Goal: Find specific page/section: Find specific page/section

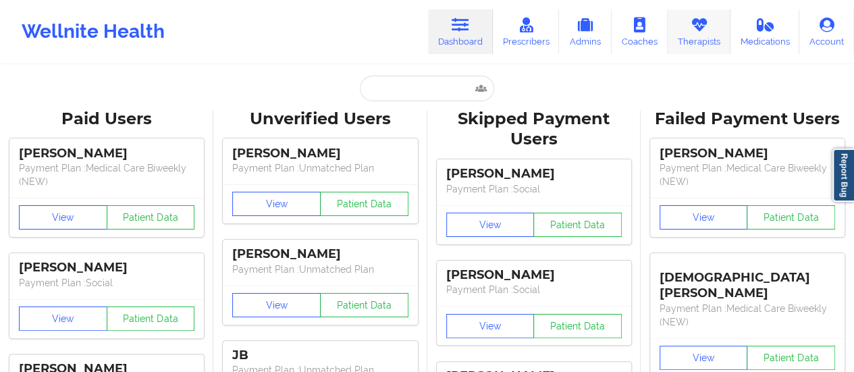
click at [684, 34] on link "Therapists" at bounding box center [699, 31] width 63 height 45
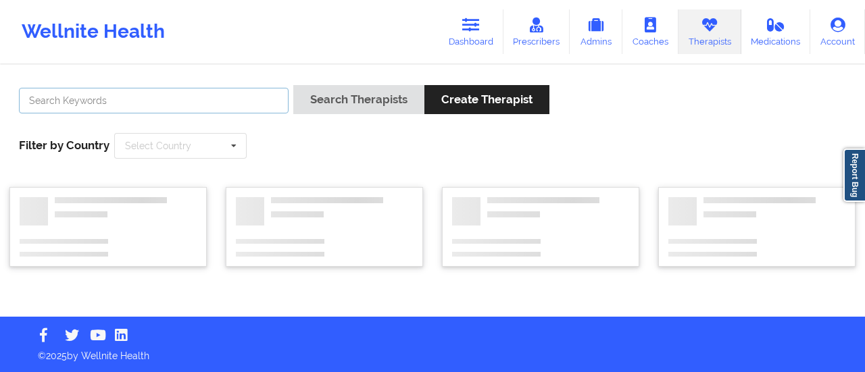
click at [222, 96] on input "text" at bounding box center [153, 101] width 269 height 26
paste input "[PERSON_NAME]"
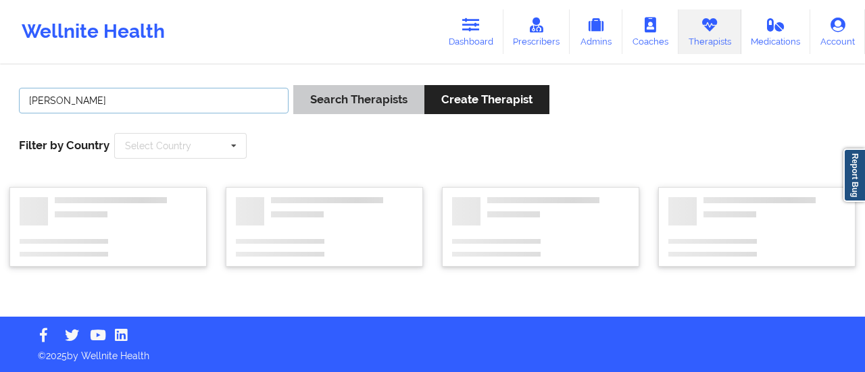
type input "[PERSON_NAME]"
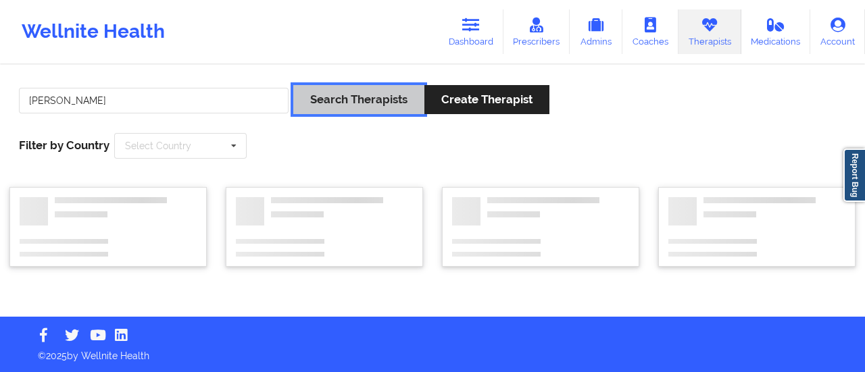
click at [339, 110] on button "Search Therapists" at bounding box center [358, 99] width 131 height 29
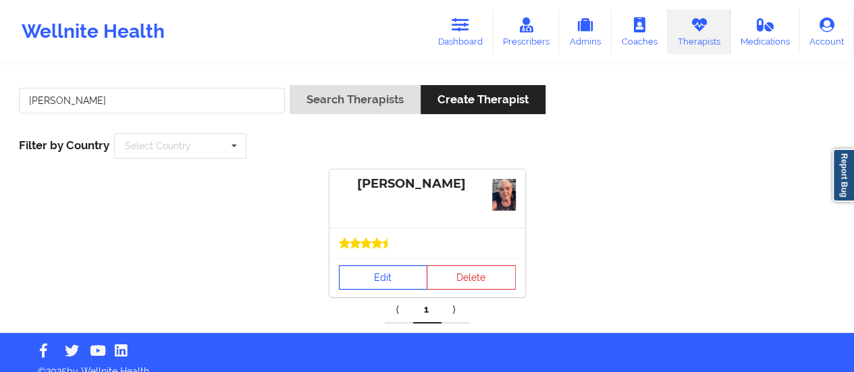
click at [373, 283] on link "Edit" at bounding box center [383, 277] width 89 height 24
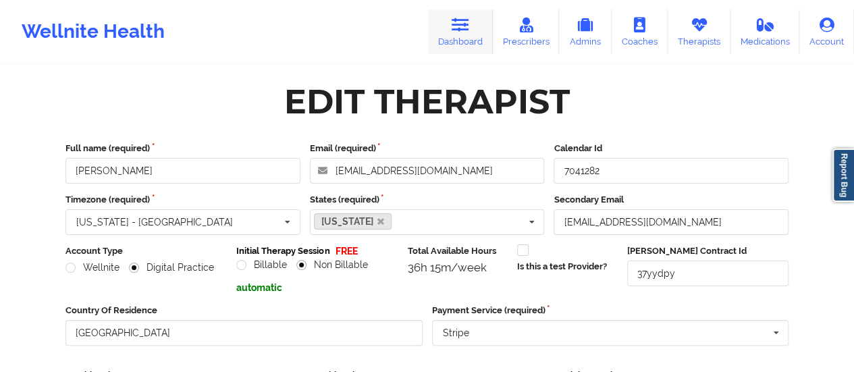
click at [460, 24] on icon at bounding box center [461, 25] width 18 height 15
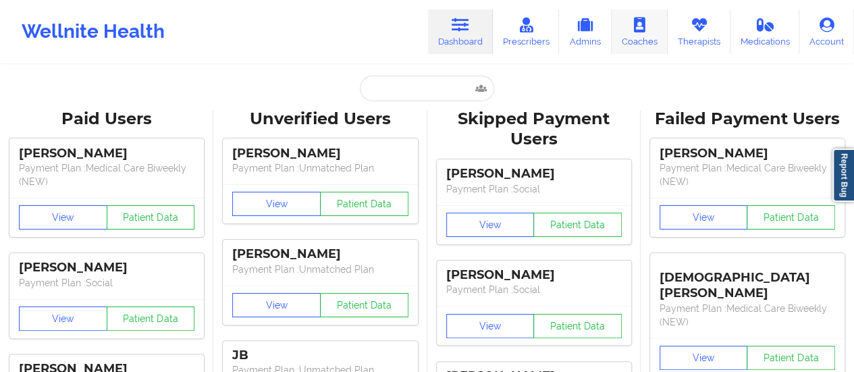
click at [652, 41] on link "Coaches" at bounding box center [640, 31] width 56 height 45
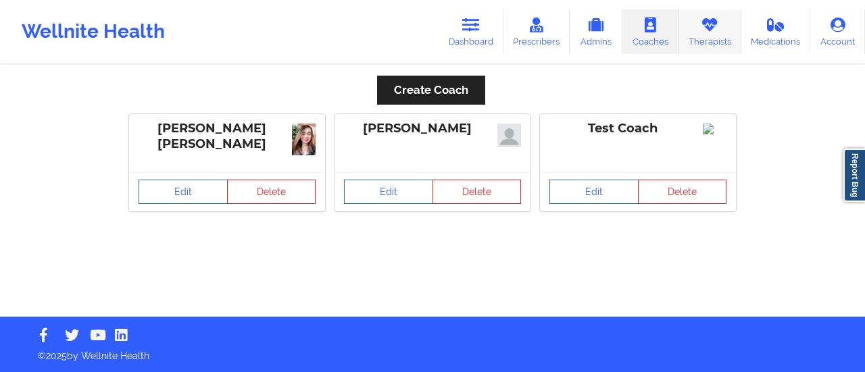
click at [701, 47] on link "Therapists" at bounding box center [709, 31] width 63 height 45
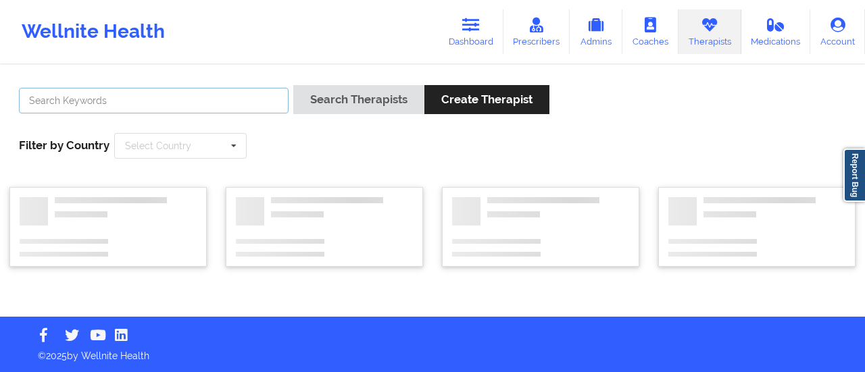
click at [200, 105] on input "text" at bounding box center [153, 101] width 269 height 26
paste input "[PERSON_NAME]"
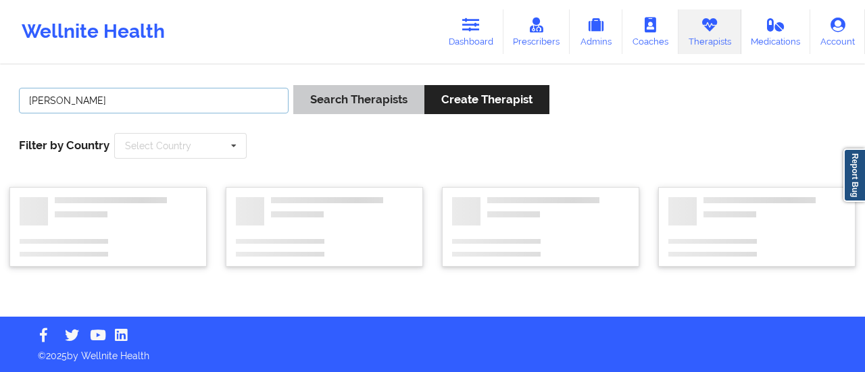
type input "[PERSON_NAME]"
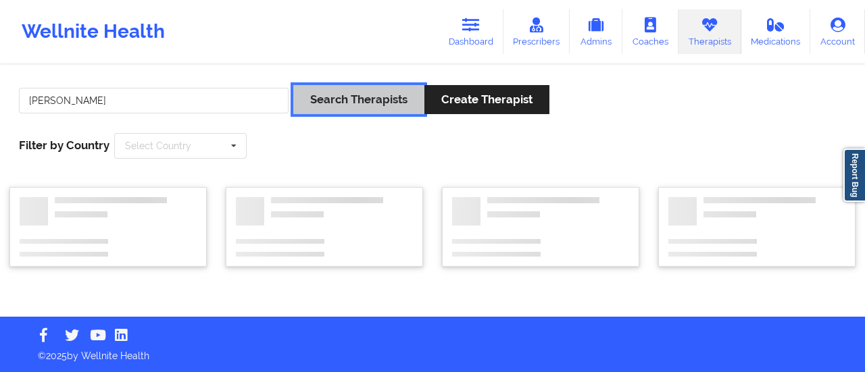
click at [358, 102] on button "Search Therapists" at bounding box center [358, 99] width 131 height 29
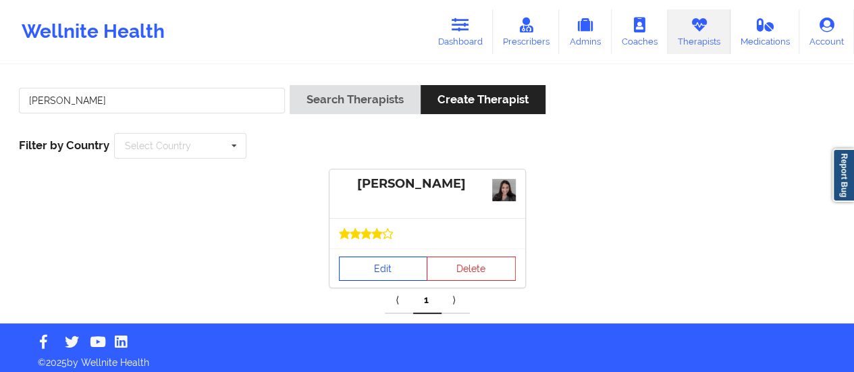
click at [395, 264] on link "Edit" at bounding box center [383, 269] width 89 height 24
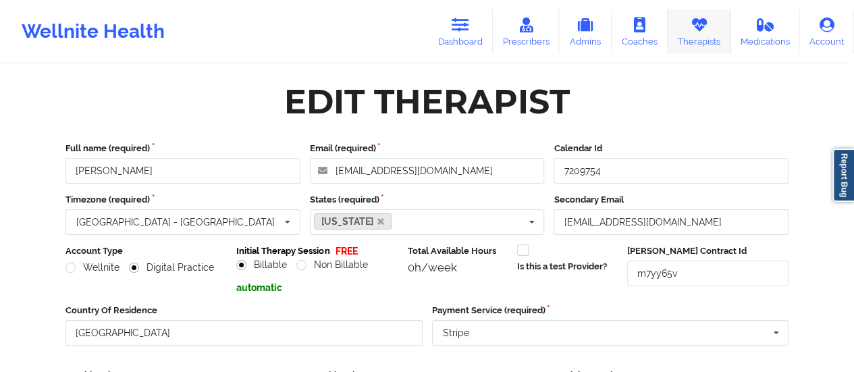
click at [679, 32] on link "Therapists" at bounding box center [699, 31] width 63 height 45
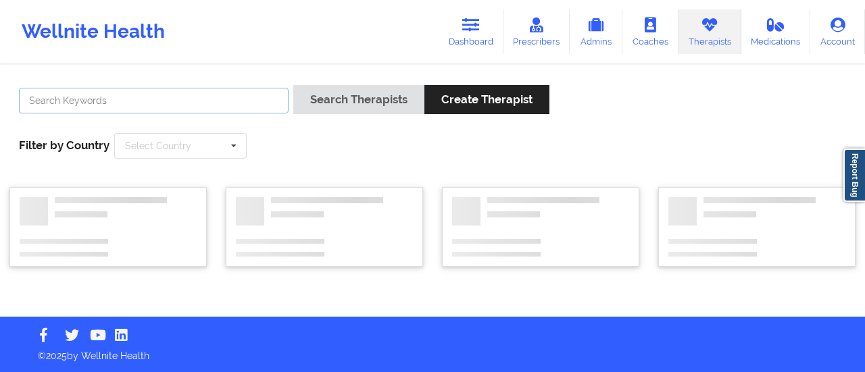
click at [143, 99] on input "text" at bounding box center [153, 101] width 269 height 26
paste input "[PERSON_NAME]"
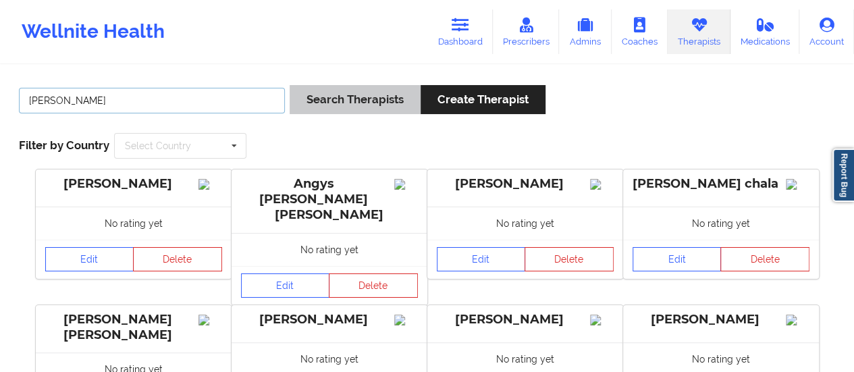
type input "[PERSON_NAME]"
click at [371, 107] on button "Search Therapists" at bounding box center [355, 99] width 131 height 29
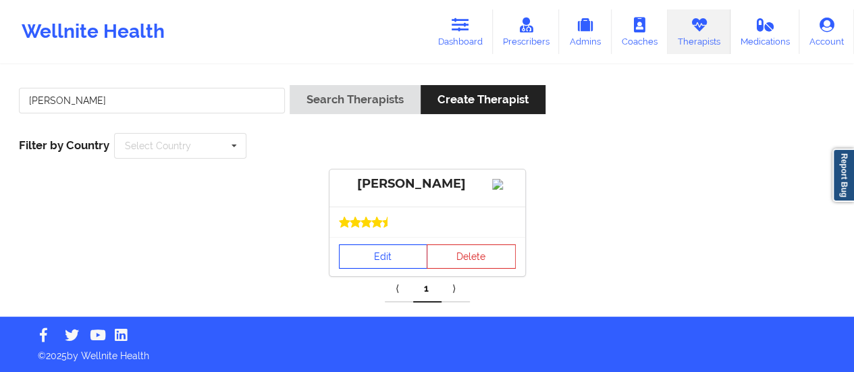
click at [411, 269] on link "Edit" at bounding box center [383, 257] width 89 height 24
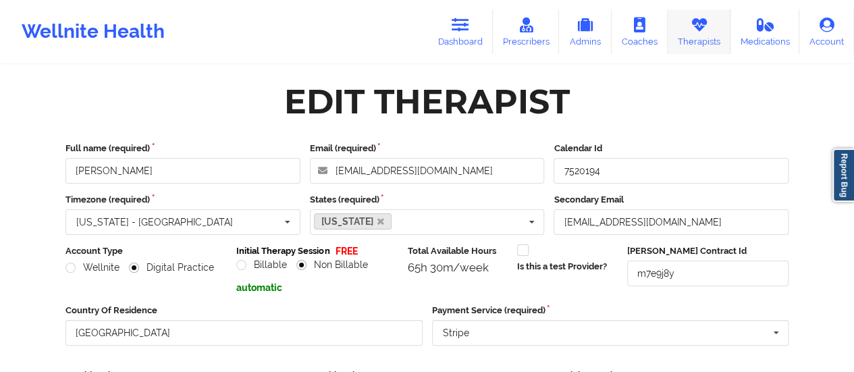
click at [675, 44] on link "Therapists" at bounding box center [699, 31] width 63 height 45
